Goal: Complete application form

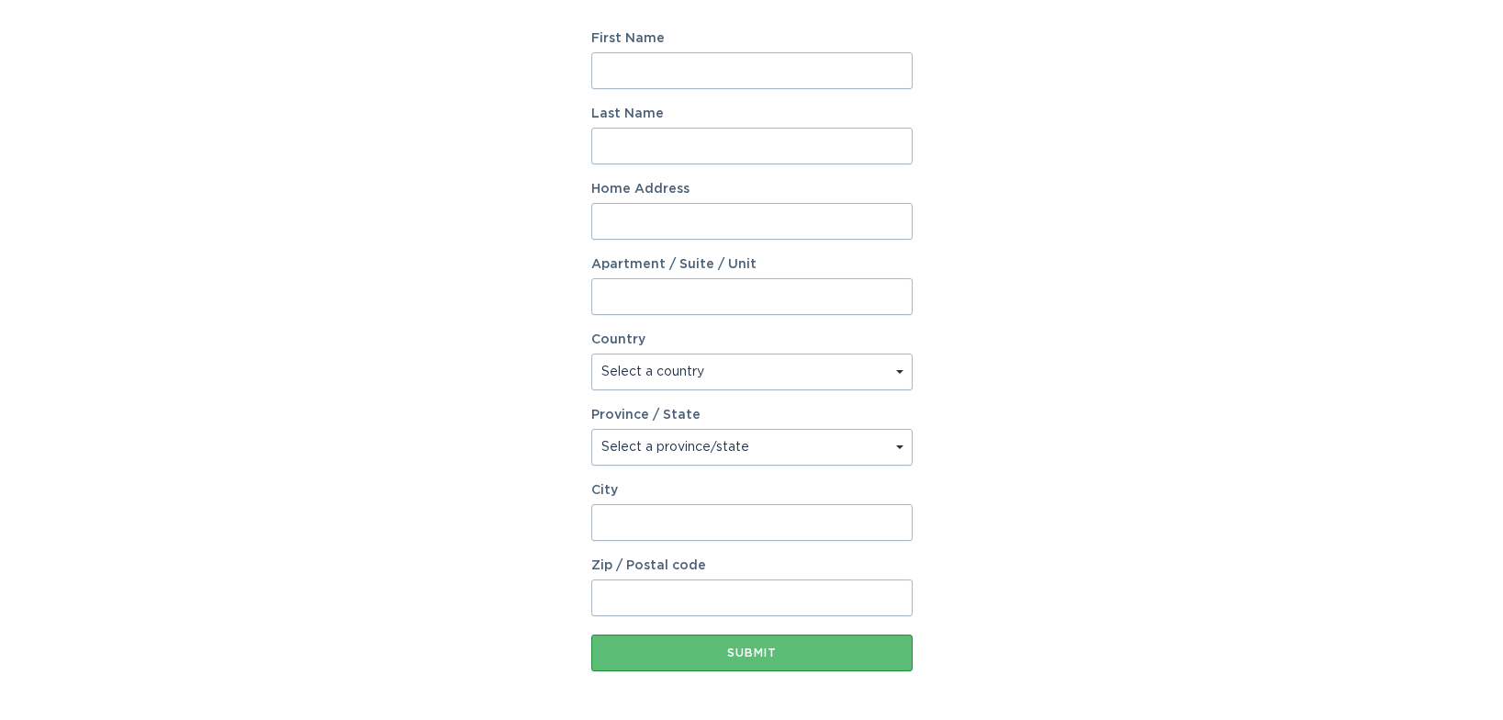
scroll to position [125, 0]
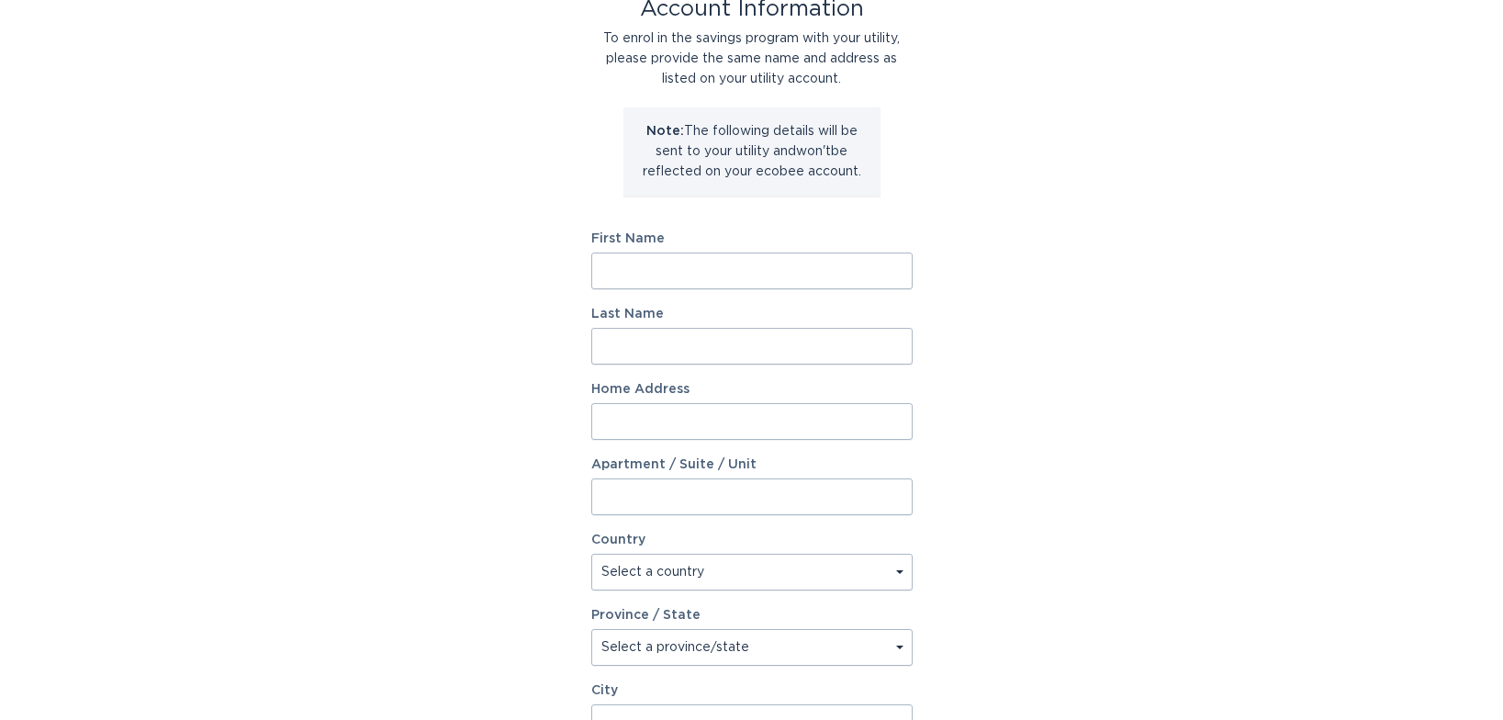
click at [860, 261] on input "First Name" at bounding box center [751, 271] width 321 height 37
type input "[PERSON_NAME]"
type input "8"
type input "[STREET_ADDRESS]"
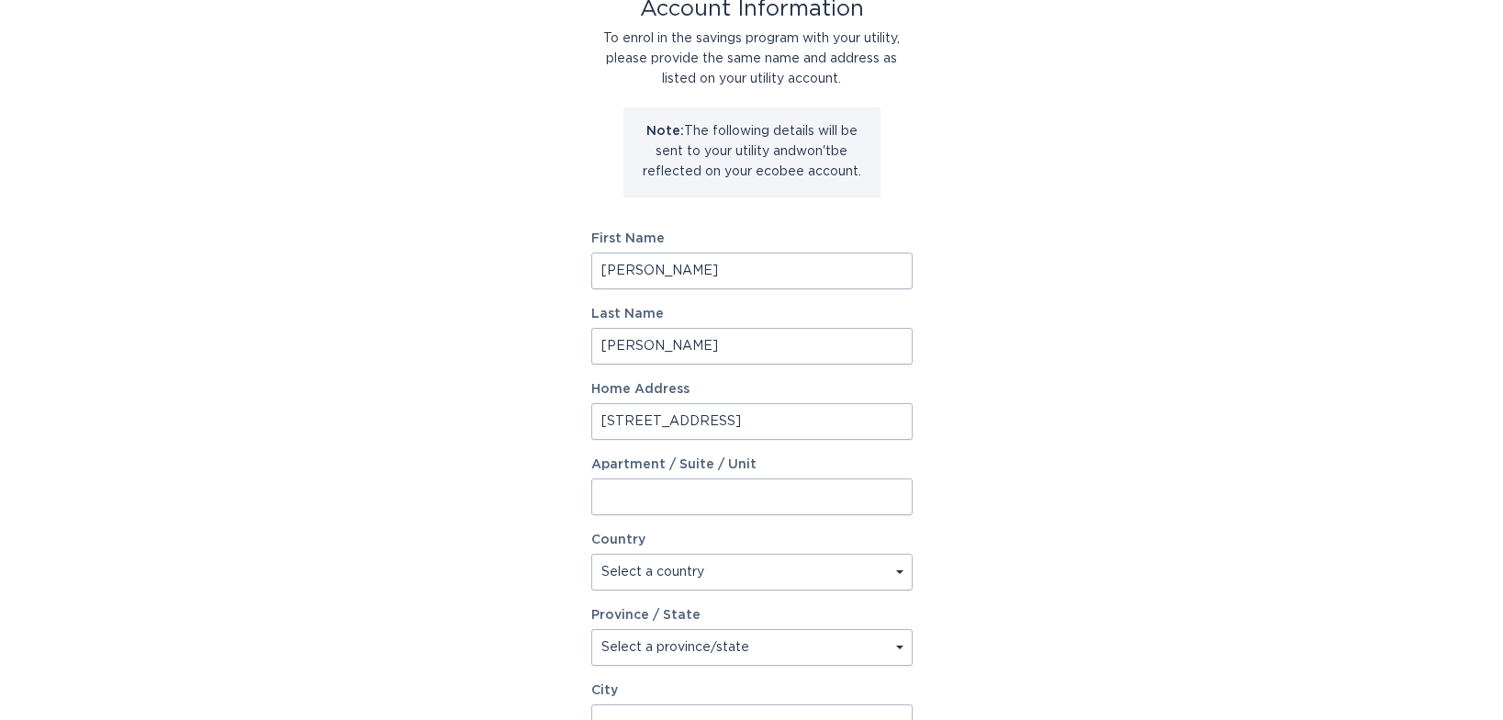
click at [834, 573] on select "Select a country [GEOGRAPHIC_DATA] [GEOGRAPHIC_DATA]" at bounding box center [751, 572] width 321 height 37
select select "US"
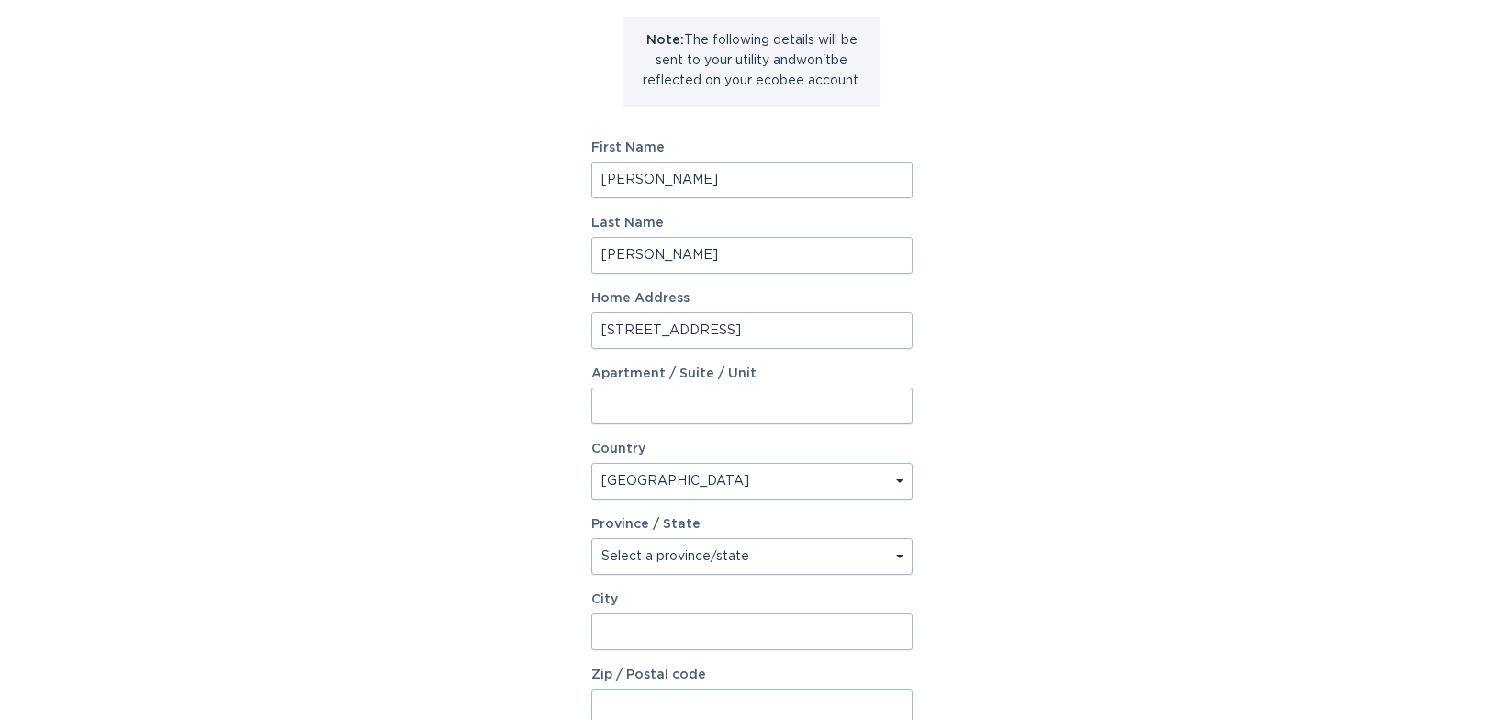
scroll to position [264, 0]
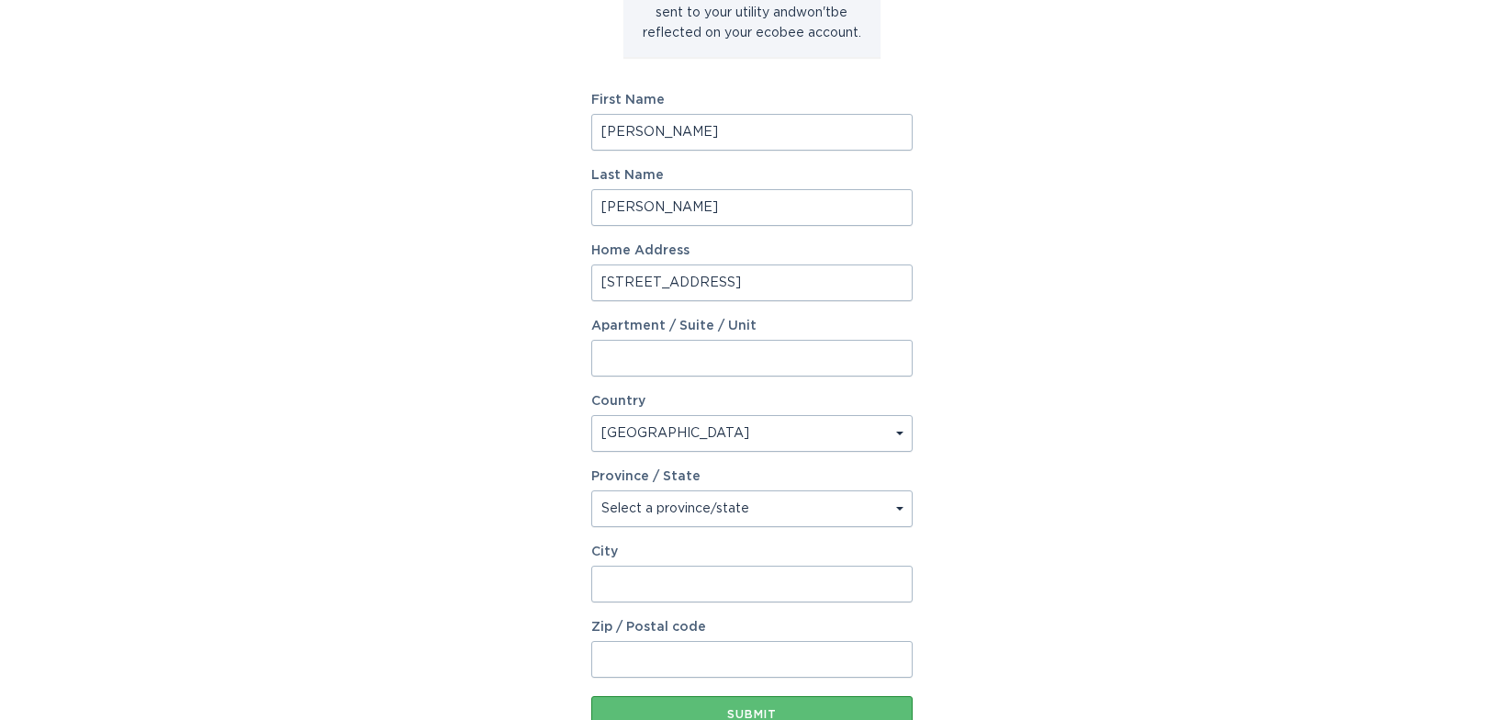
click at [840, 511] on select "Select a province/state Alabama Alaska American Samoa Arizona Arkansas Californ…" at bounding box center [751, 508] width 321 height 37
select select "TX"
click at [816, 584] on input "City" at bounding box center [751, 584] width 321 height 37
type input "Pflugerville"
click at [636, 661] on input "Zip / Postal code" at bounding box center [751, 659] width 321 height 37
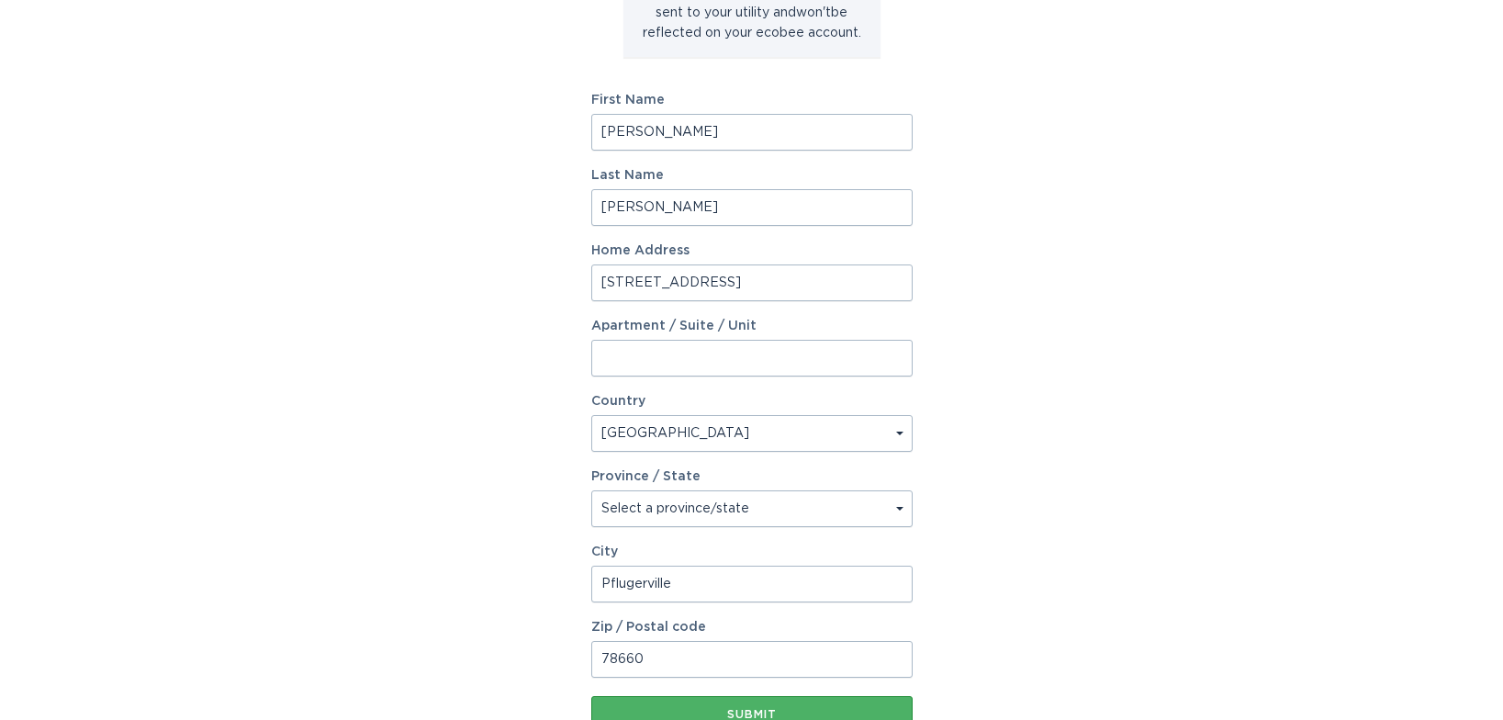
type input "78660"
click at [665, 709] on div "Submit" at bounding box center [752, 714] width 303 height 11
